Goal: Find specific fact: Find specific fact

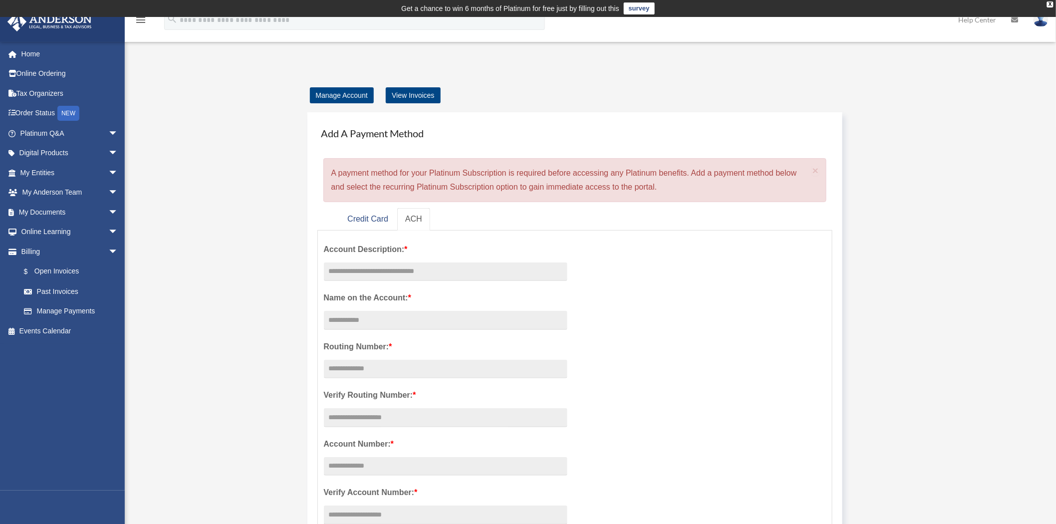
click at [108, 172] on span "arrow_drop_down" at bounding box center [118, 173] width 20 height 20
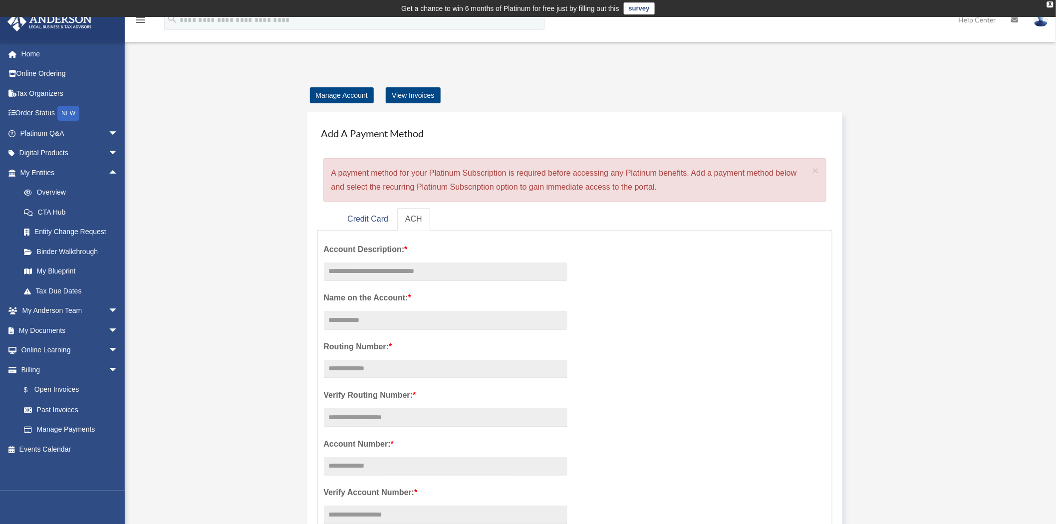
click at [60, 192] on link "Overview" at bounding box center [73, 193] width 119 height 20
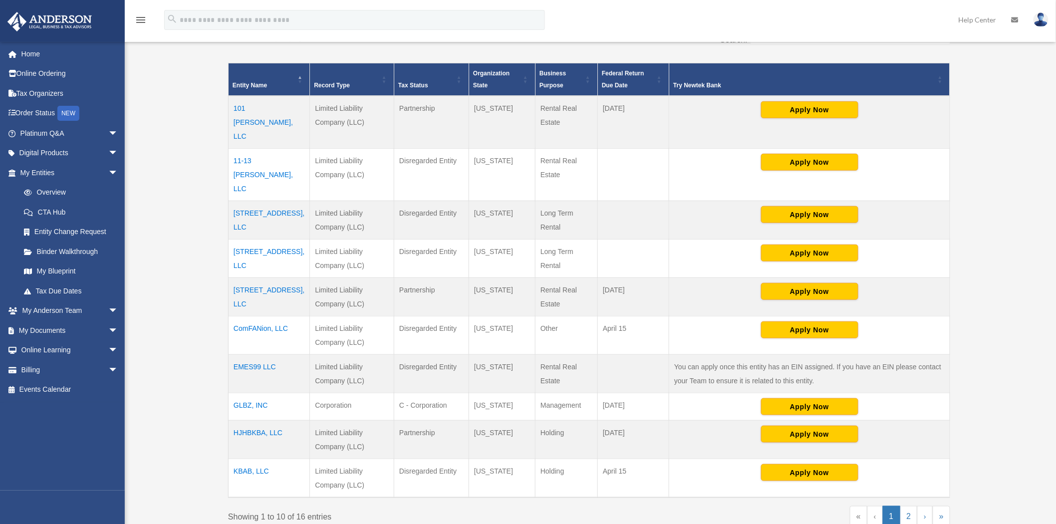
scroll to position [217, 0]
click at [272, 315] on td "ComFANion, LLC" at bounding box center [268, 334] width 81 height 38
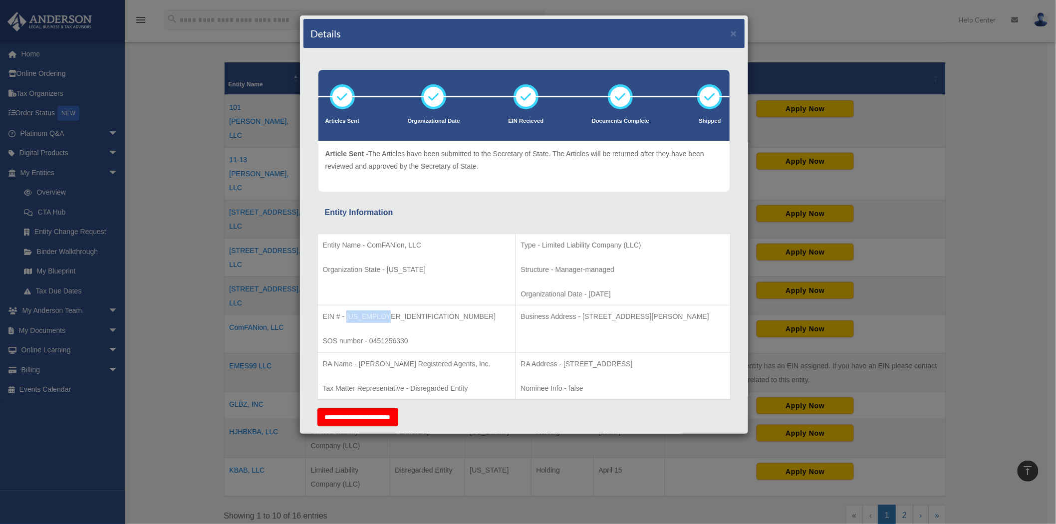
drag, startPoint x: 391, startPoint y: 316, endPoint x: 346, endPoint y: 316, distance: 44.4
click at [346, 316] on p "EIN # - [US_EMPLOYER_IDENTIFICATION_NUMBER]" at bounding box center [417, 316] width 188 height 12
copy p "[US_EMPLOYER_IDENTIFICATION_NUMBER]"
